Goal: Use online tool/utility: Utilize a website feature to perform a specific function

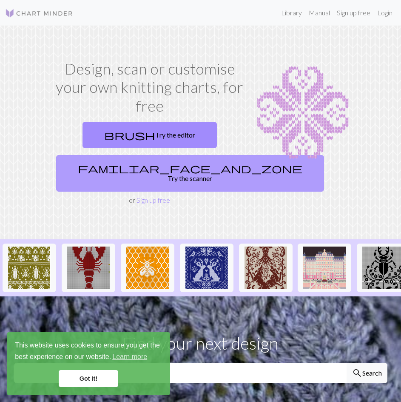
click at [148, 174] on link "familiar_face_and_zone Try the scanner" at bounding box center [190, 173] width 268 height 37
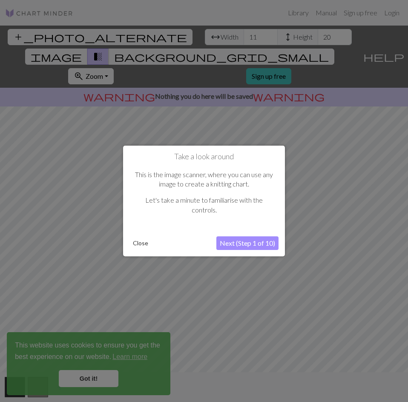
click at [137, 241] on button "Close" at bounding box center [140, 243] width 22 height 13
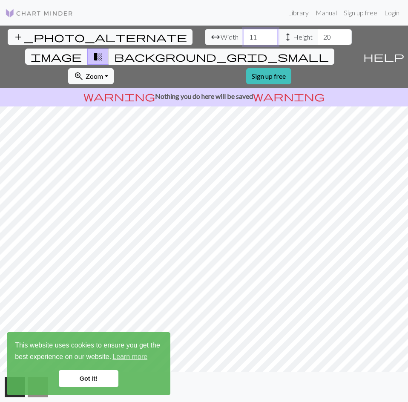
click at [243, 37] on input "11" at bounding box center [260, 37] width 34 height 16
drag, startPoint x: 94, startPoint y: 37, endPoint x: 63, endPoint y: 36, distance: 30.6
click at [205, 36] on div "arrow_range Width 11 height Height 20" at bounding box center [278, 37] width 147 height 16
type input "50"
drag, startPoint x: 170, startPoint y: 35, endPoint x: 141, endPoint y: 34, distance: 28.5
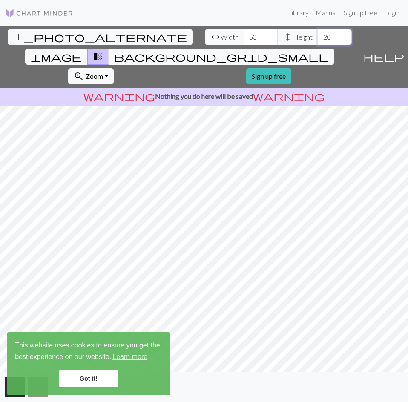
click at [205, 34] on div "arrow_range Width 50 height Height 20" at bounding box center [278, 37] width 147 height 16
drag, startPoint x: 172, startPoint y: 37, endPoint x: 151, endPoint y: 29, distance: 21.8
click at [205, 29] on div "arrow_range Width 50 height Height 50" at bounding box center [278, 37] width 147 height 16
type input "100"
drag, startPoint x: 95, startPoint y: 37, endPoint x: 57, endPoint y: 29, distance: 39.6
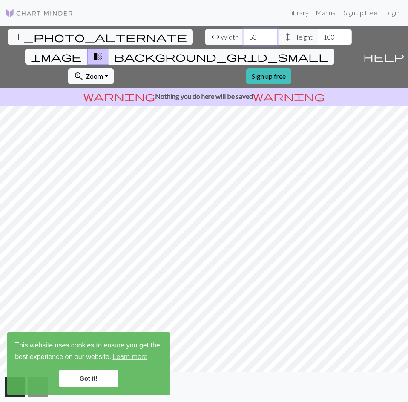
click at [205, 31] on div "arrow_range Width 50 height Height 100" at bounding box center [278, 37] width 147 height 16
type input "150"
drag, startPoint x: 177, startPoint y: 40, endPoint x: 133, endPoint y: 34, distance: 44.1
click at [205, 35] on div "arrow_range Width 150 height Height 100" at bounding box center [278, 37] width 147 height 16
drag, startPoint x: 172, startPoint y: 37, endPoint x: 166, endPoint y: 37, distance: 5.5
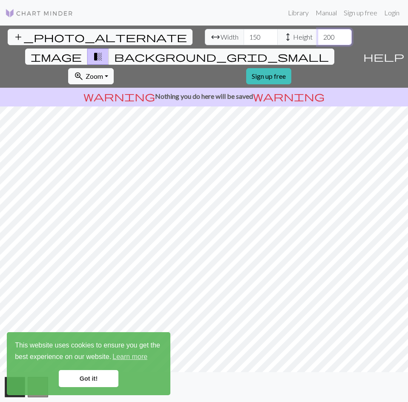
click at [317, 37] on input "200" at bounding box center [334, 37] width 34 height 16
type input "250"
click at [88, 379] on link "Got it!" at bounding box center [89, 378] width 60 height 17
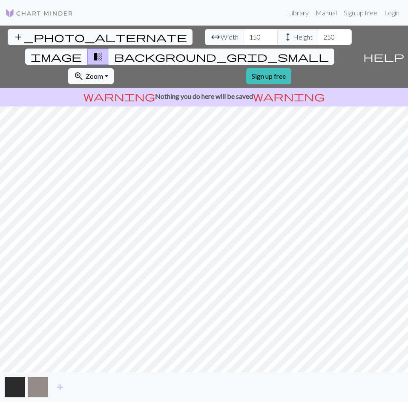
click at [258, 51] on span "background_grid_small" at bounding box center [221, 57] width 214 height 12
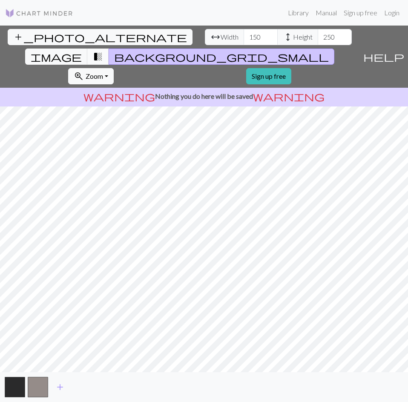
click at [103, 51] on span "transition_fade" at bounding box center [98, 57] width 10 height 12
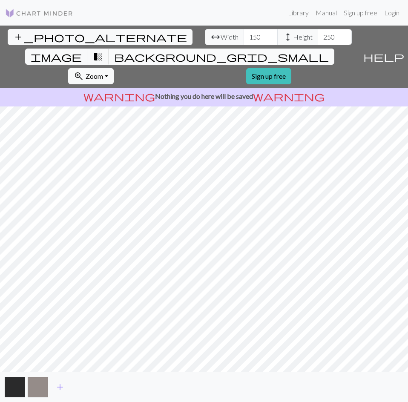
click at [251, 51] on span "background_grid_small" at bounding box center [221, 57] width 214 height 12
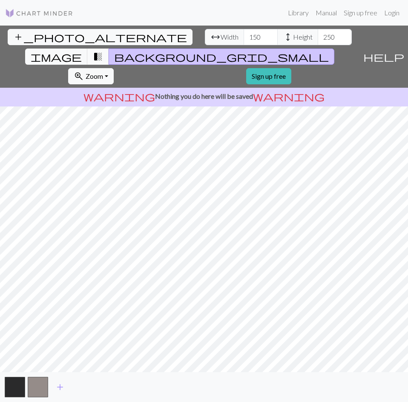
click at [103, 51] on span "transition_fade" at bounding box center [98, 57] width 10 height 12
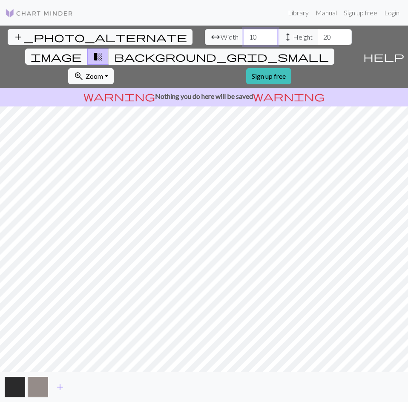
click at [243, 37] on input "10" at bounding box center [260, 37] width 34 height 16
type input "100"
click at [317, 34] on input "20" at bounding box center [334, 37] width 34 height 16
type input "200"
click at [243, 36] on input "100" at bounding box center [260, 37] width 34 height 16
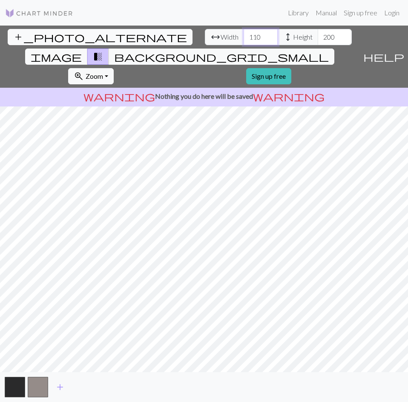
type input "110"
drag, startPoint x: 25, startPoint y: 33, endPoint x: 280, endPoint y: 43, distance: 255.0
click at [25, 33] on button "add_photo_alternate Change image" at bounding box center [100, 37] width 185 height 16
click at [82, 51] on span "image" at bounding box center [56, 57] width 51 height 12
click at [103, 51] on span "transition_fade" at bounding box center [98, 57] width 10 height 12
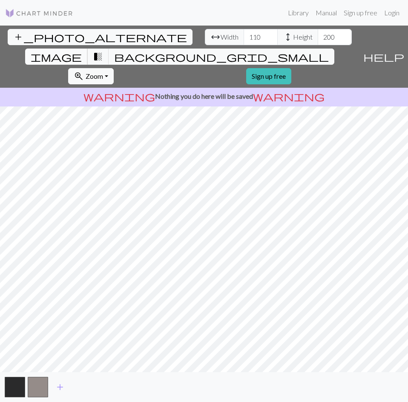
click at [82, 51] on span "image" at bounding box center [56, 57] width 51 height 12
click at [103, 51] on span "transition_fade" at bounding box center [98, 57] width 10 height 12
click at [82, 51] on span "image" at bounding box center [56, 57] width 51 height 12
click at [264, 48] on button "background_grid_small" at bounding box center [220, 56] width 225 height 16
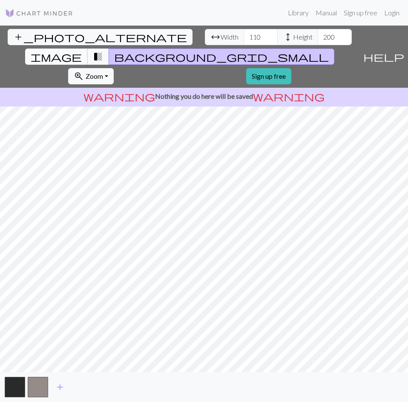
click at [82, 51] on span "image" at bounding box center [56, 57] width 51 height 12
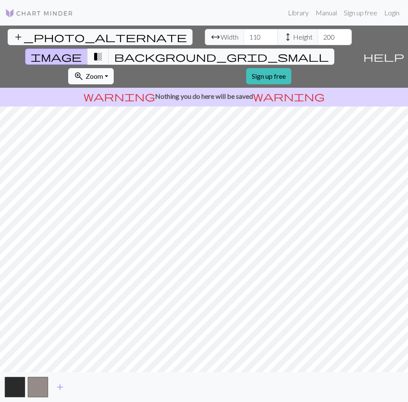
click at [103, 72] on span "Zoom" at bounding box center [94, 76] width 17 height 8
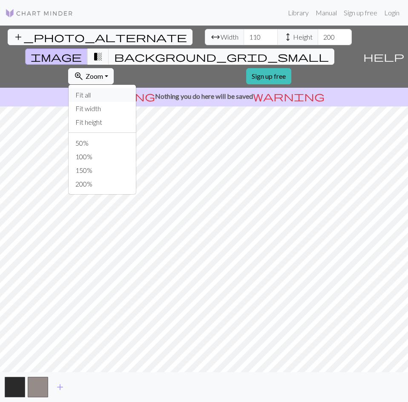
click at [136, 88] on button "Fit all" at bounding box center [101, 95] width 67 height 14
